Goal: Task Accomplishment & Management: Complete application form

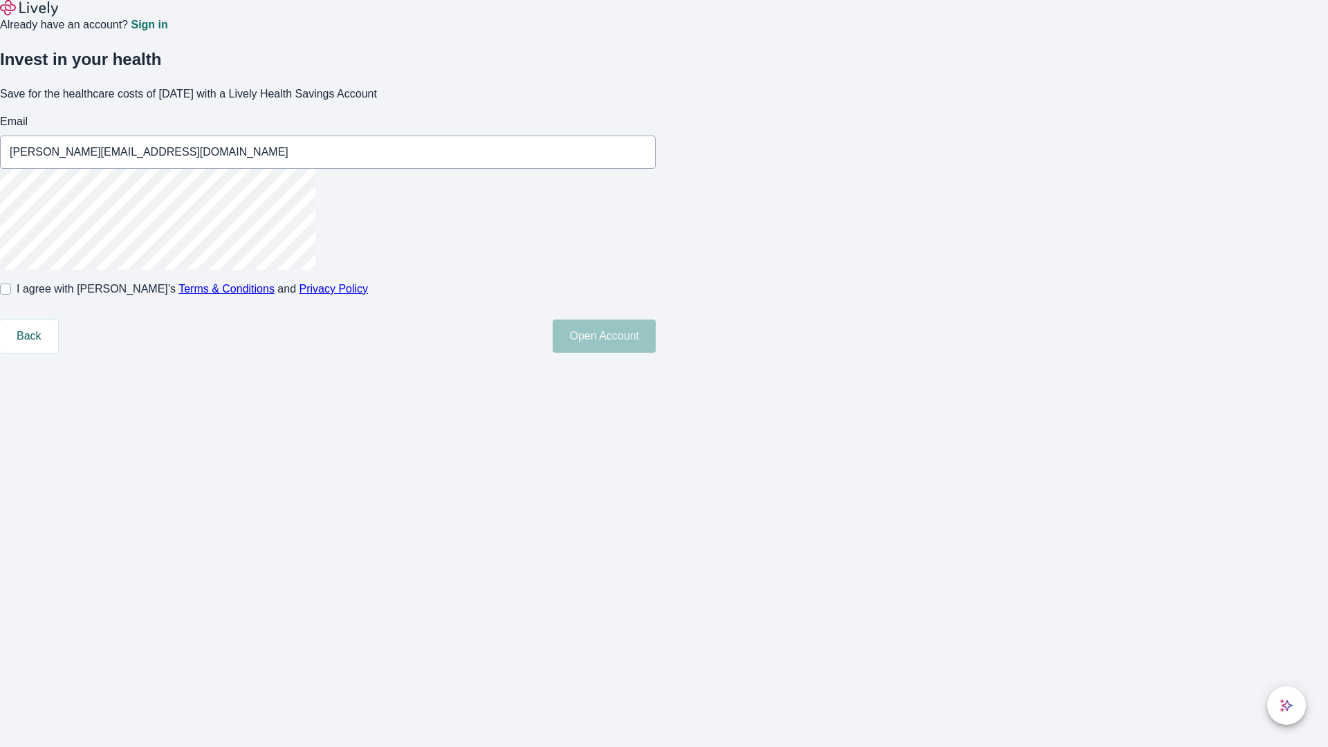
click at [11, 295] on input "I agree with Lively’s Terms & Conditions and Privacy Policy" at bounding box center [5, 289] width 11 height 11
checkbox input "true"
click at [656, 353] on button "Open Account" at bounding box center [604, 336] width 103 height 33
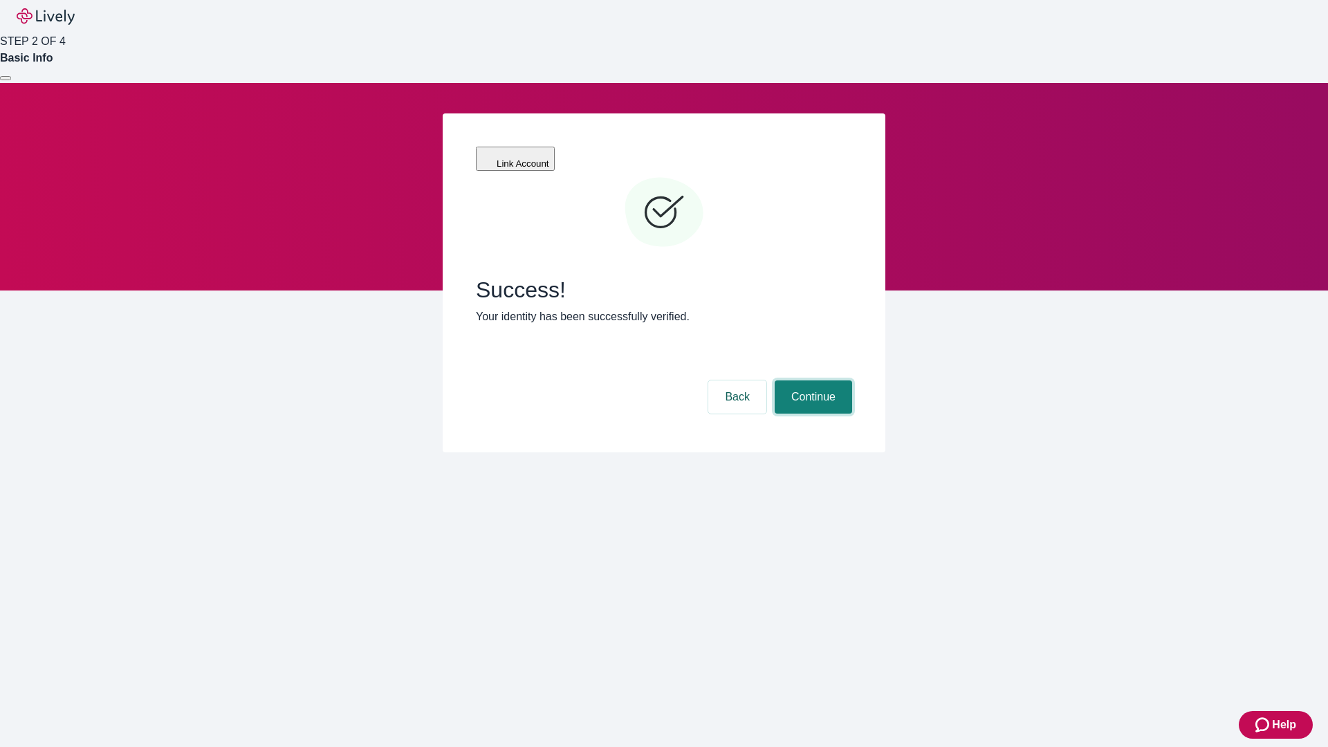
click at [811, 380] on button "Continue" at bounding box center [813, 396] width 77 height 33
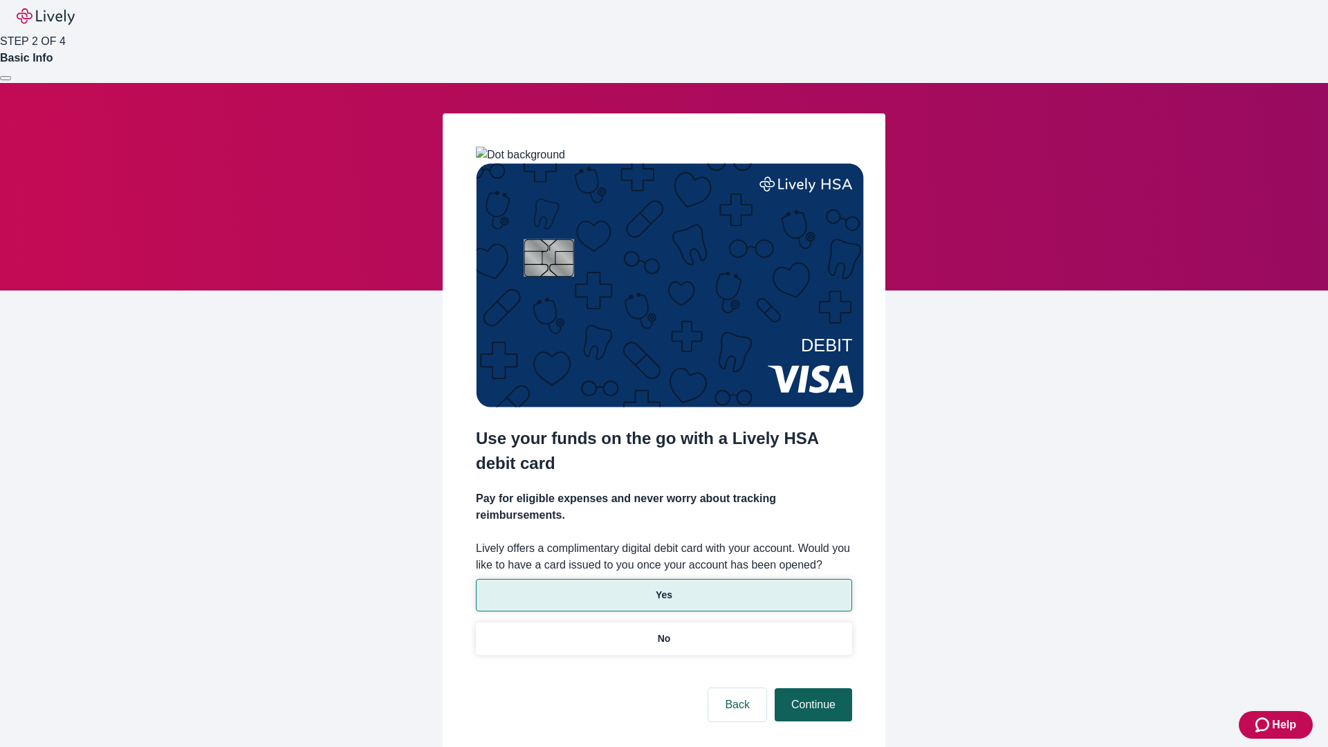
click at [663, 631] on p "No" at bounding box center [664, 638] width 13 height 15
click at [811, 688] on button "Continue" at bounding box center [813, 704] width 77 height 33
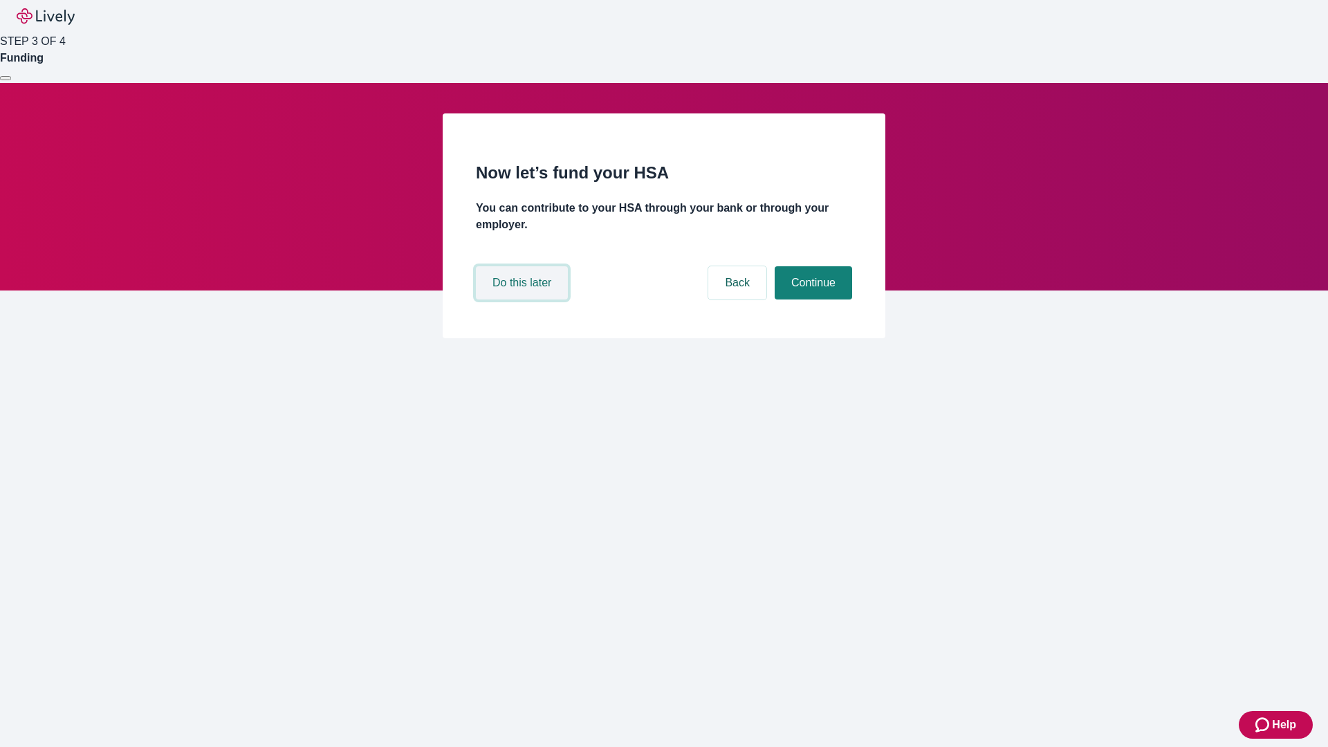
click at [524, 299] on button "Do this later" at bounding box center [522, 282] width 92 height 33
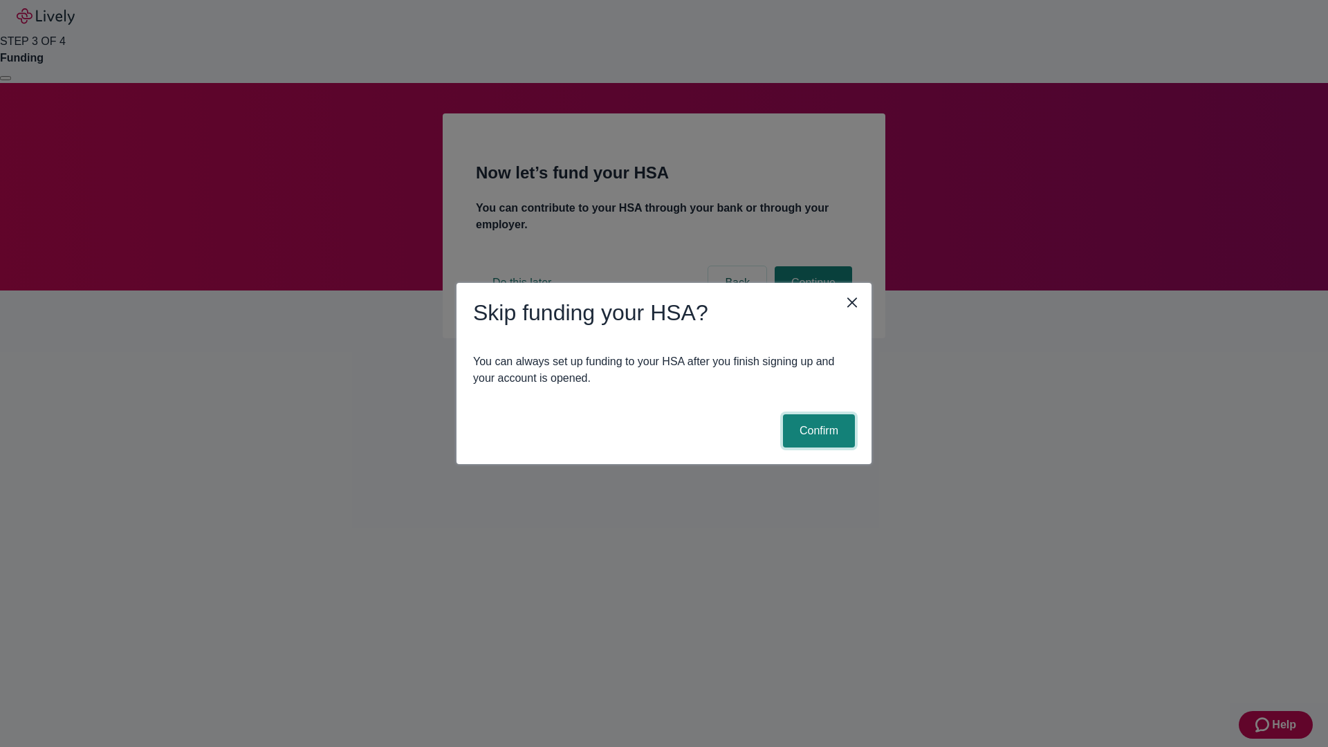
click at [817, 431] on button "Confirm" at bounding box center [819, 430] width 72 height 33
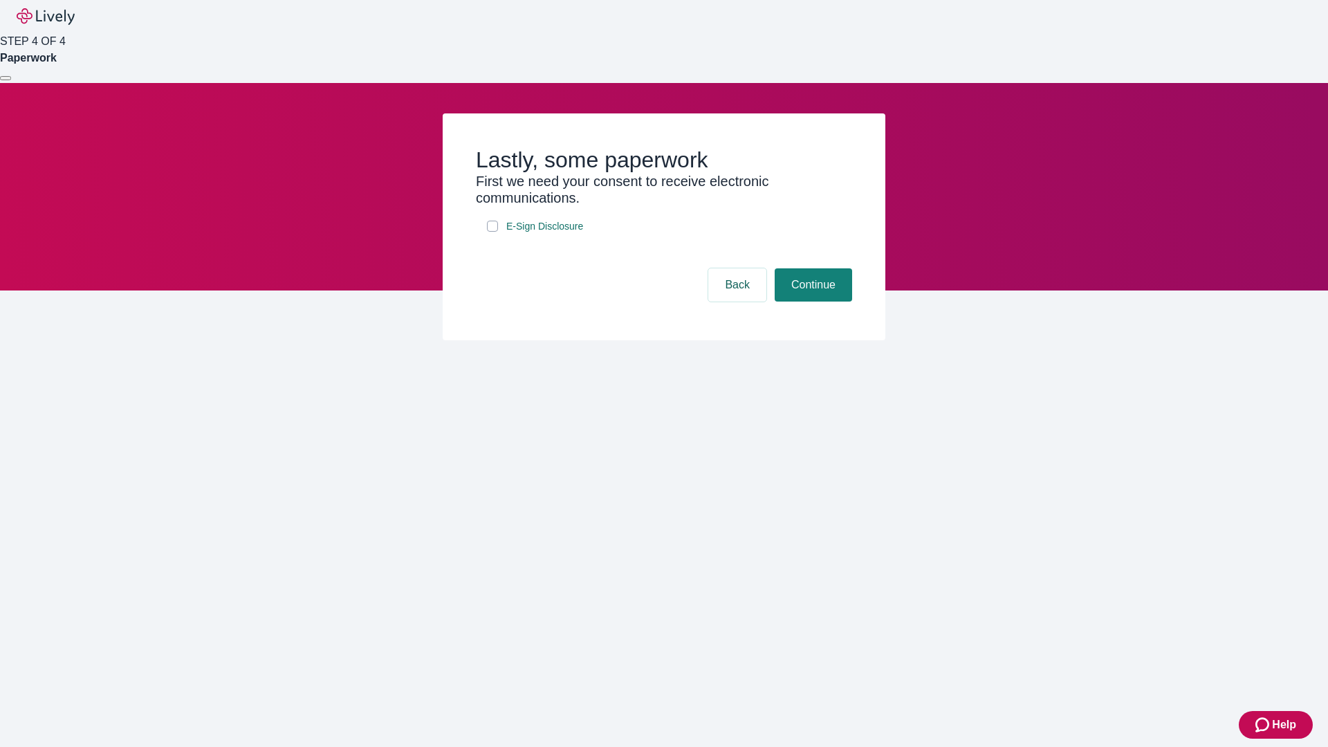
click at [492, 232] on input "E-Sign Disclosure" at bounding box center [492, 226] width 11 height 11
checkbox input "true"
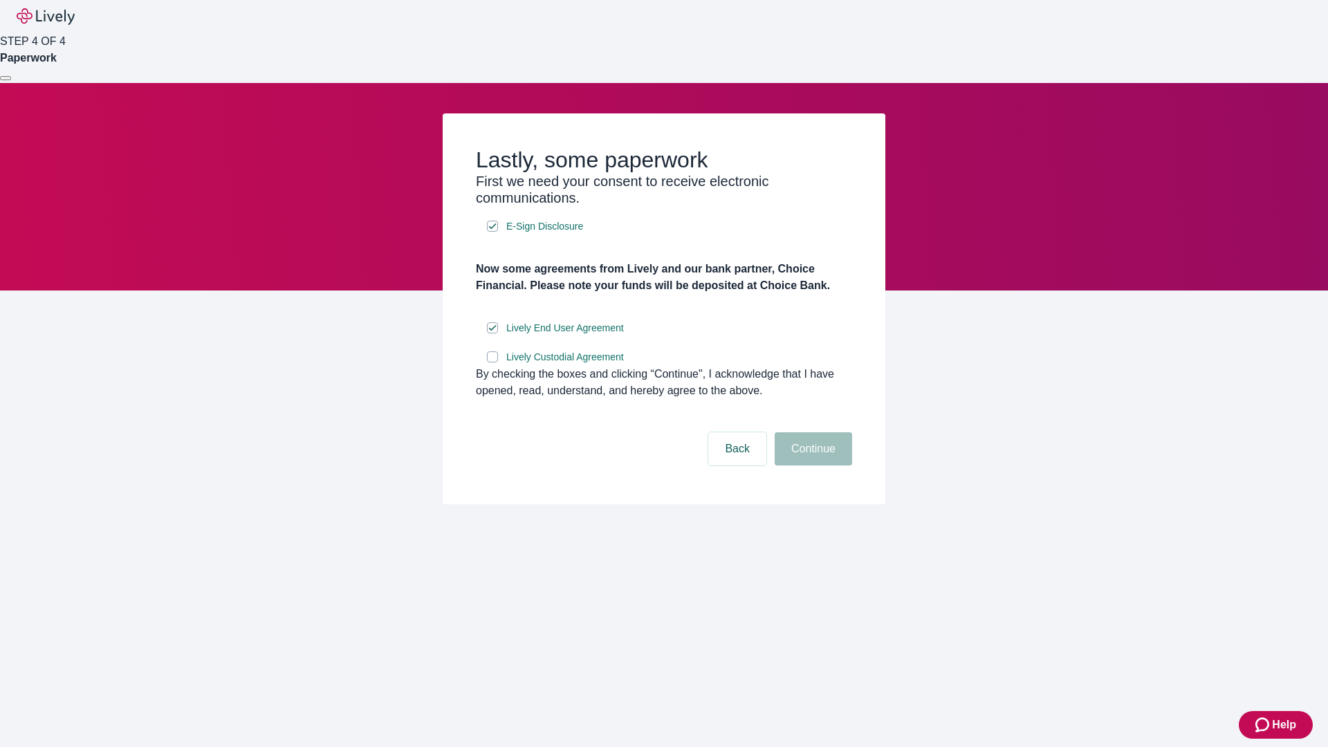
click at [492, 362] on input "Lively Custodial Agreement" at bounding box center [492, 356] width 11 height 11
checkbox input "true"
click at [811, 465] on button "Continue" at bounding box center [813, 448] width 77 height 33
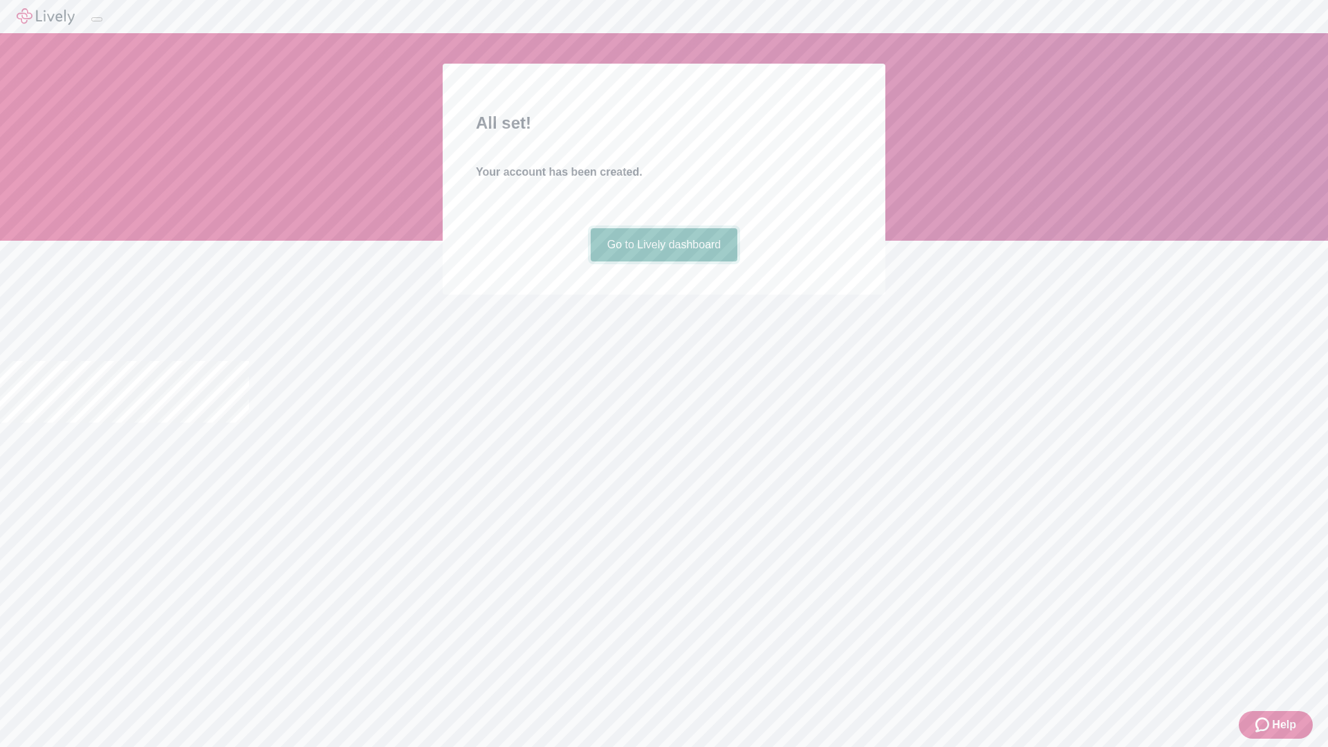
click at [663, 261] on link "Go to Lively dashboard" at bounding box center [664, 244] width 147 height 33
